Goal: Task Accomplishment & Management: Manage account settings

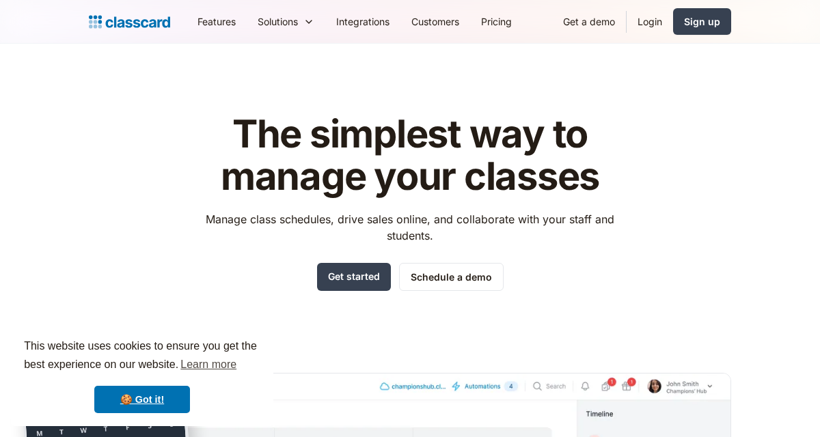
click at [639, 27] on link "Login" at bounding box center [649, 21] width 46 height 31
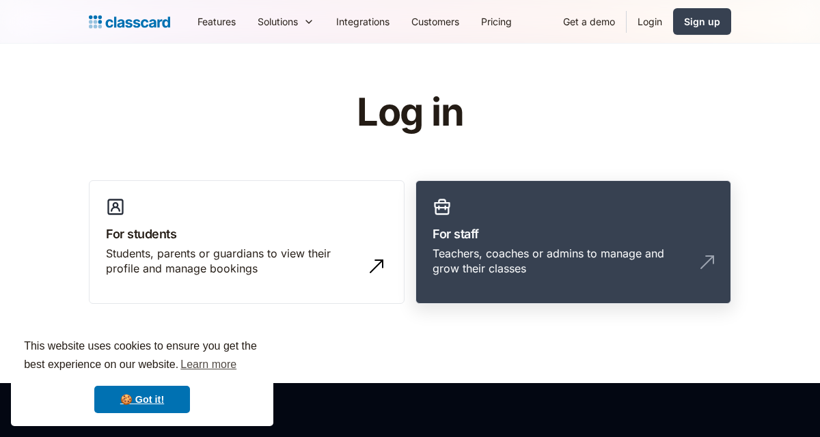
click at [596, 231] on h3 "For staff" at bounding box center [572, 234] width 281 height 18
